Goal: Transaction & Acquisition: Purchase product/service

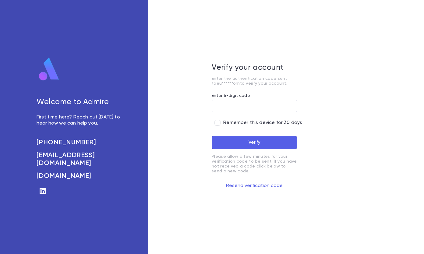
click at [219, 107] on input "Enter 6-digit code" at bounding box center [254, 106] width 85 height 12
click at [263, 186] on button "Resend verification code" at bounding box center [254, 186] width 85 height 10
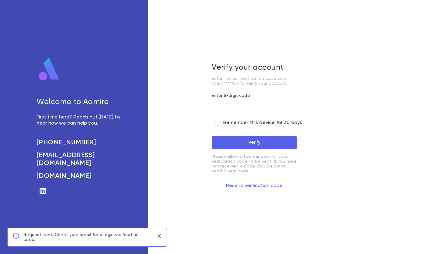
click at [233, 105] on input "Enter 6-digit code" at bounding box center [254, 106] width 85 height 12
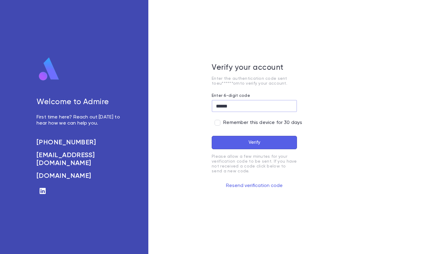
type input "******"
click at [242, 141] on button "Verify" at bounding box center [254, 142] width 85 height 13
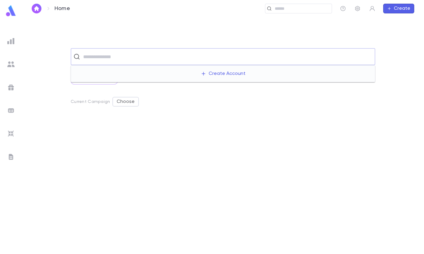
click at [88, 58] on input "text" at bounding box center [226, 57] width 291 height 12
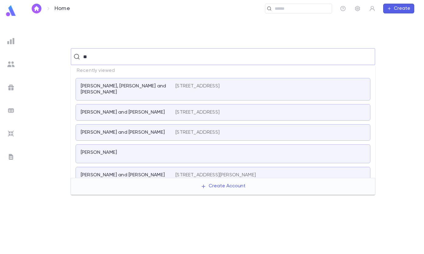
type input "*"
type input "*******"
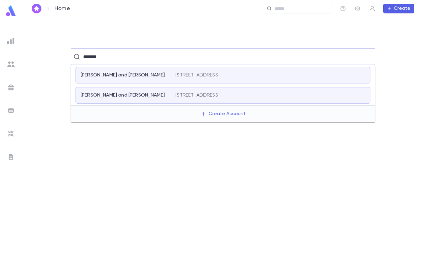
click at [139, 74] on p "[PERSON_NAME] and [PERSON_NAME]" at bounding box center [123, 75] width 84 height 6
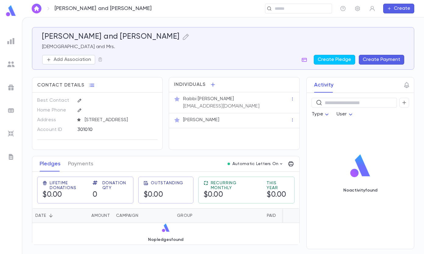
click at [372, 61] on button "Create Payment" at bounding box center [381, 60] width 45 height 10
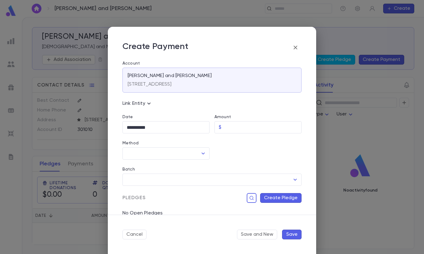
click at [225, 131] on input "Amount" at bounding box center [263, 128] width 78 height 12
type input "******"
click at [168, 151] on input "Method" at bounding box center [161, 154] width 73 height 12
click at [144, 188] on li "Credit Card" at bounding box center [166, 187] width 86 height 10
type input "**********"
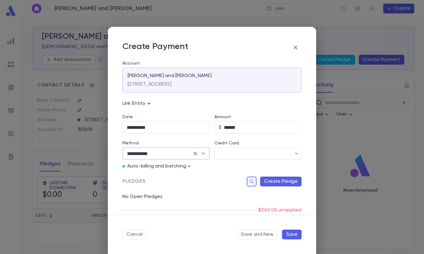
click at [234, 148] on input "Credit Card" at bounding box center [253, 154] width 77 height 12
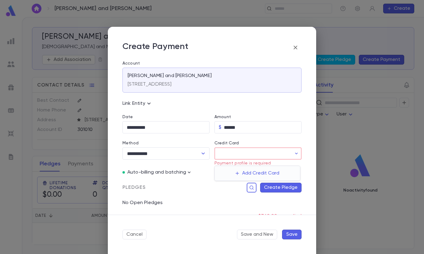
click at [245, 177] on button "Add Credit Card" at bounding box center [257, 174] width 51 height 10
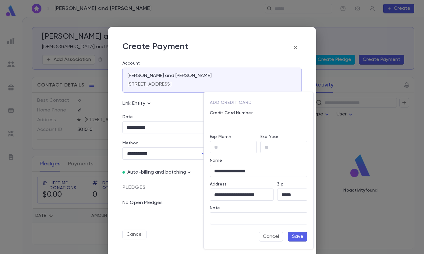
click at [219, 149] on input "Exp Month" at bounding box center [233, 147] width 47 height 12
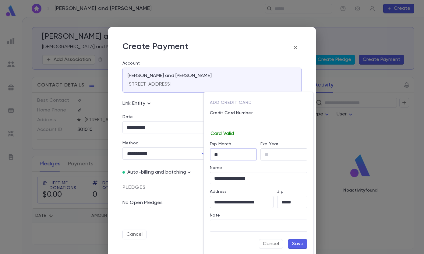
type input "*"
type input "**"
click at [294, 243] on button "Save" at bounding box center [298, 244] width 20 height 10
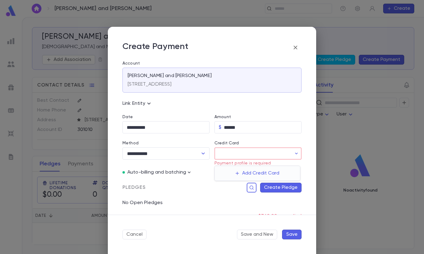
type input "********"
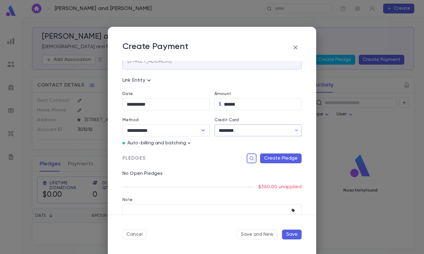
scroll to position [46, 0]
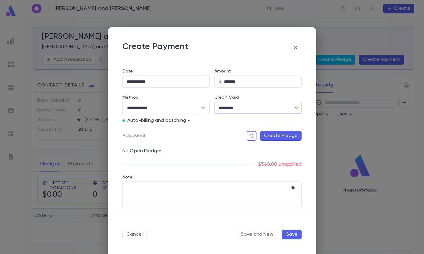
click at [288, 136] on button "Create Pledge" at bounding box center [280, 136] width 41 height 10
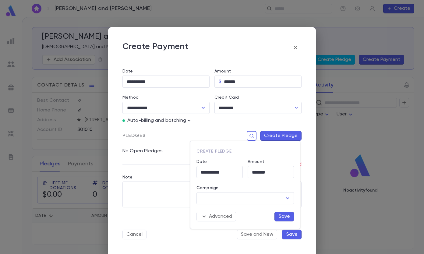
click at [244, 197] on input "Campaign" at bounding box center [240, 199] width 83 height 12
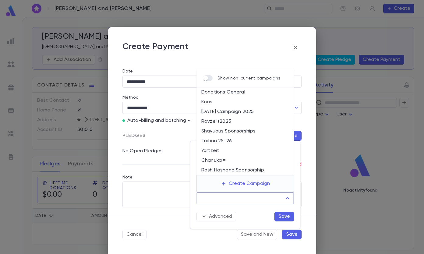
click at [218, 170] on li "Rosh Hashana Sponsorship" at bounding box center [246, 170] width 98 height 10
type input "**********"
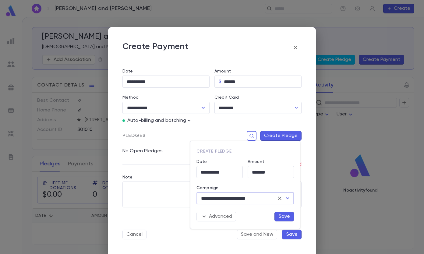
click at [289, 214] on button "Save" at bounding box center [285, 217] width 20 height 10
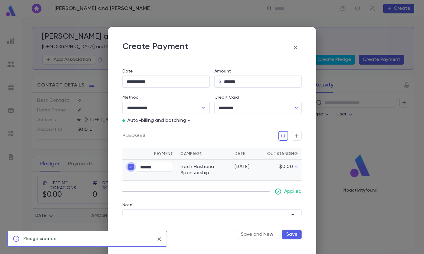
type input "****"
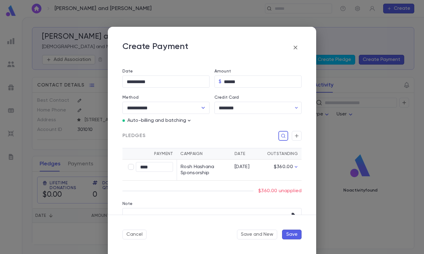
click at [293, 161] on td "$360.00" at bounding box center [282, 170] width 40 height 21
click at [293, 166] on icon "button" at bounding box center [296, 167] width 6 height 6
click at [201, 170] on td "Rosh Hashana Sponsorship" at bounding box center [204, 170] width 54 height 21
click at [295, 137] on icon "button" at bounding box center [297, 136] width 4 height 4
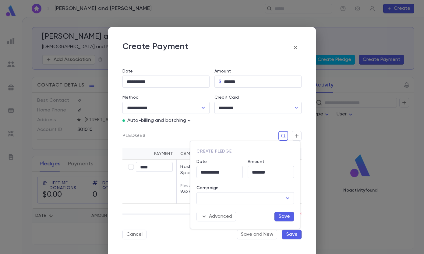
click at [218, 197] on input "Campaign" at bounding box center [240, 199] width 83 height 12
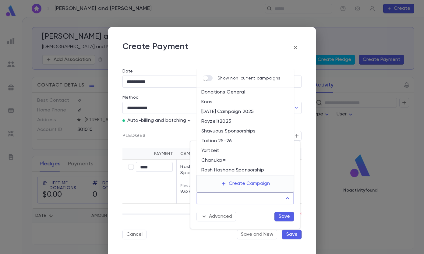
click at [220, 150] on li "Yartzeit" at bounding box center [246, 151] width 98 height 10
type input "********"
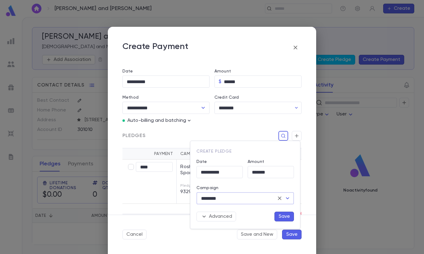
click at [285, 217] on button "Save" at bounding box center [285, 217] width 20 height 10
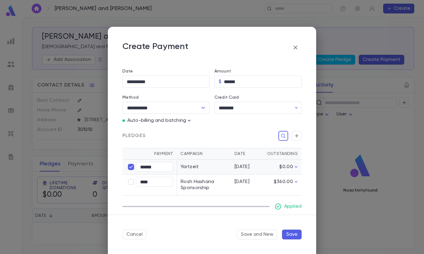
click at [293, 184] on icon "button" at bounding box center [296, 182] width 6 height 6
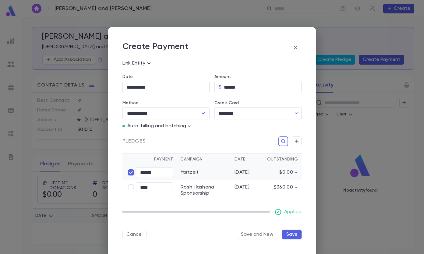
scroll to position [28, 0]
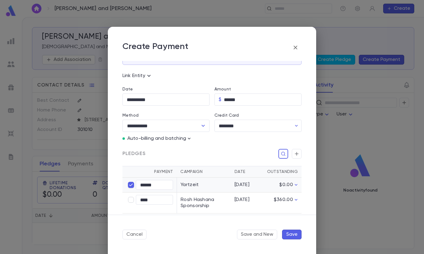
click at [298, 238] on button "Save" at bounding box center [292, 235] width 20 height 10
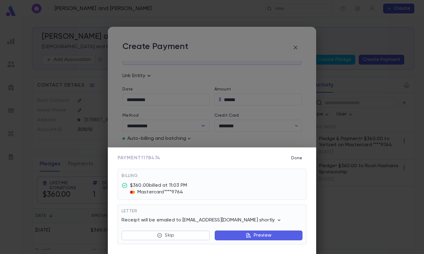
click at [294, 156] on button "Done" at bounding box center [297, 158] width 20 height 12
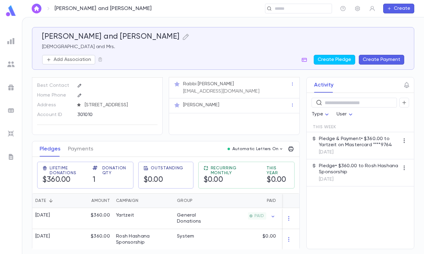
scroll to position [22, 0]
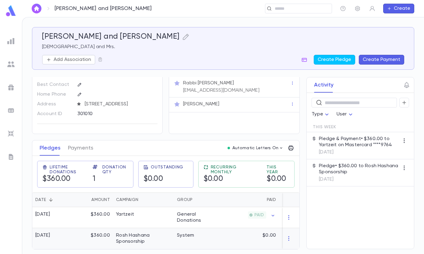
click at [291, 232] on div at bounding box center [291, 238] width 16 height 21
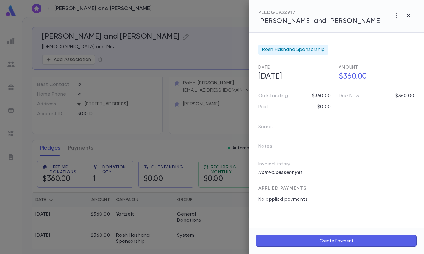
click at [392, 14] on button "button" at bounding box center [397, 16] width 12 height 12
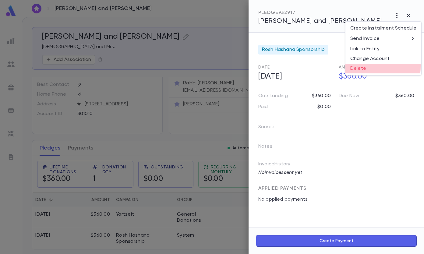
click at [350, 66] on li "Delete" at bounding box center [384, 69] width 76 height 10
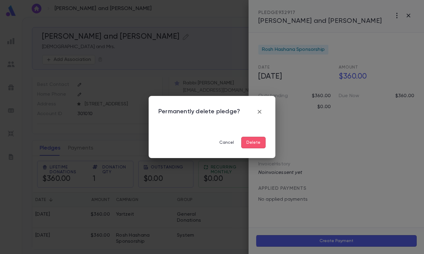
click at [245, 145] on button "Delete" at bounding box center [253, 143] width 24 height 12
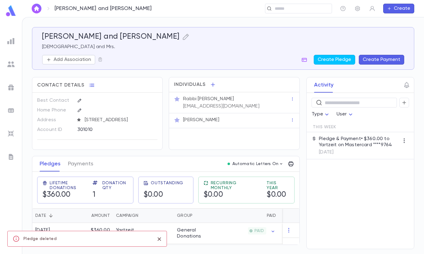
scroll to position [0, 0]
click at [146, 160] on div "Pledges Payments Automatic Letters On" at bounding box center [165, 164] width 267 height 16
click at [209, 105] on p "[EMAIL_ADDRESS][DOMAIN_NAME]" at bounding box center [221, 106] width 76 height 6
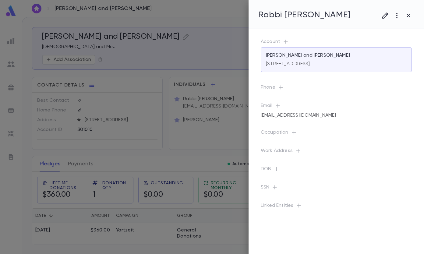
click at [278, 107] on icon "button" at bounding box center [278, 106] width 6 height 6
click at [306, 136] on input "text" at bounding box center [332, 131] width 96 height 9
type input "**********"
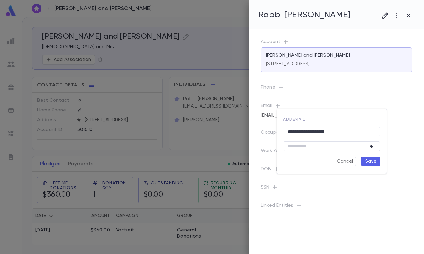
click at [363, 164] on button "Save" at bounding box center [371, 162] width 20 height 10
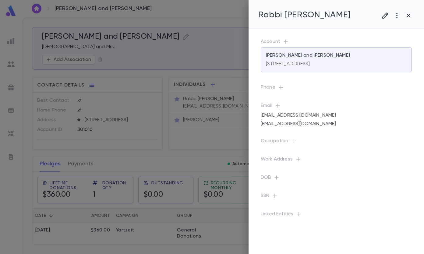
click at [406, 16] on icon "button" at bounding box center [408, 15] width 7 height 7
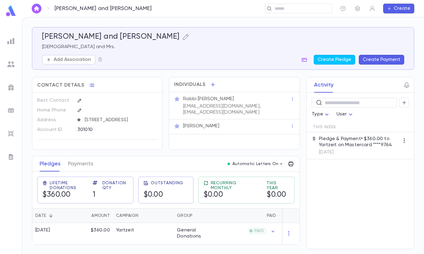
scroll to position [2, 0]
